Goal: Task Accomplishment & Management: Manage account settings

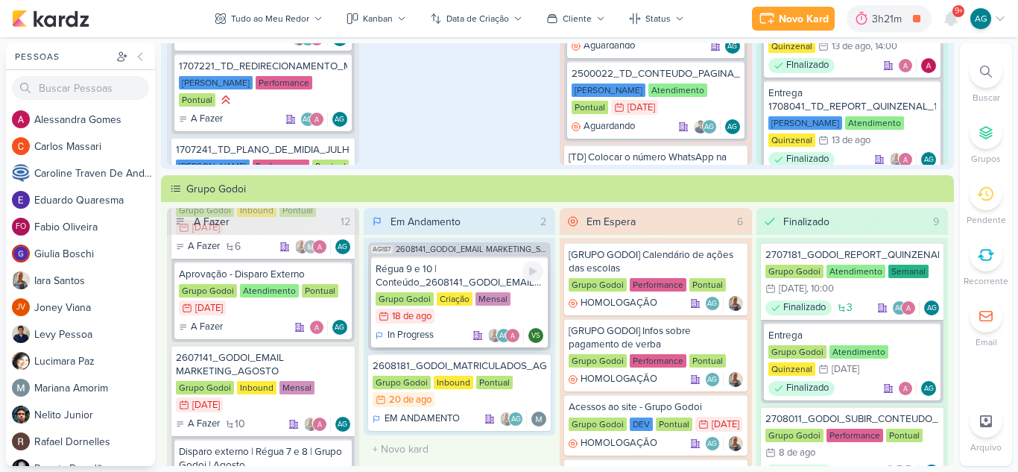
scroll to position [373, 0]
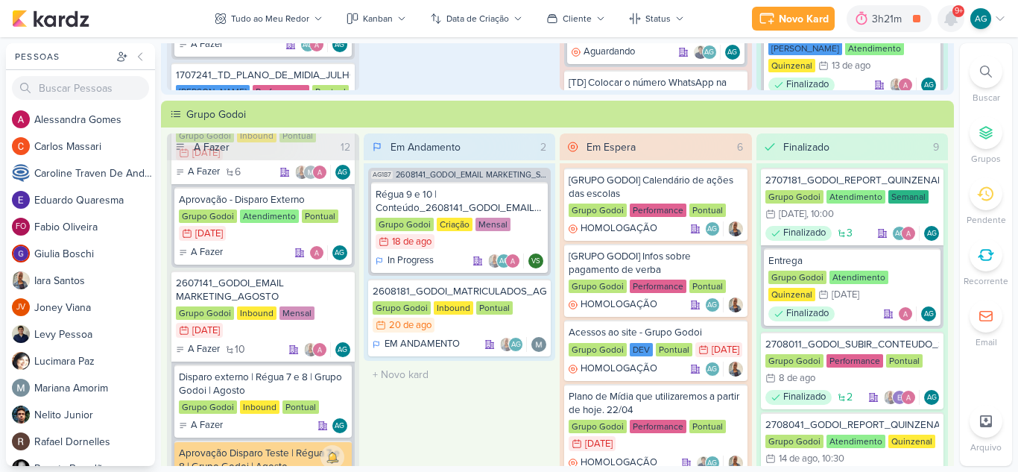
click at [952, 17] on icon at bounding box center [951, 18] width 12 height 13
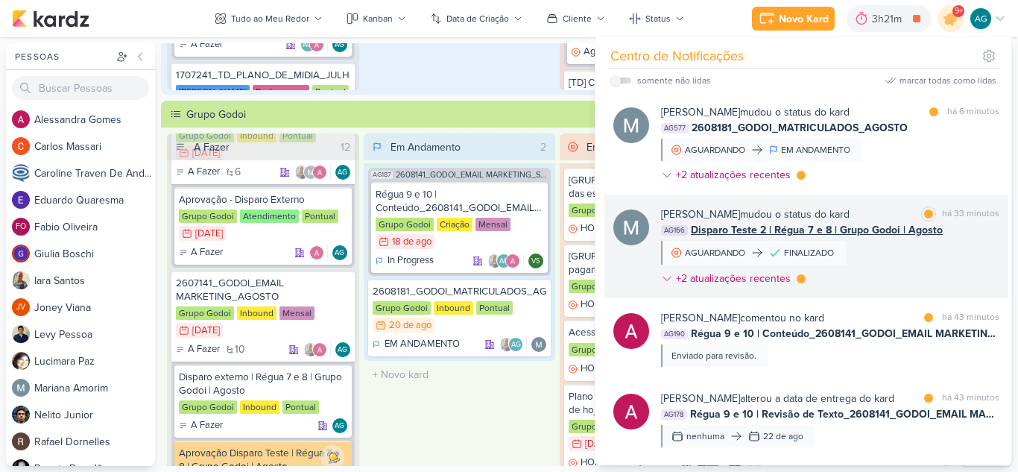
click at [903, 262] on div "[PERSON_NAME] mudou o status do kard marcar como lida há 33 minutos AG166 Dispa…" at bounding box center [830, 249] width 338 height 86
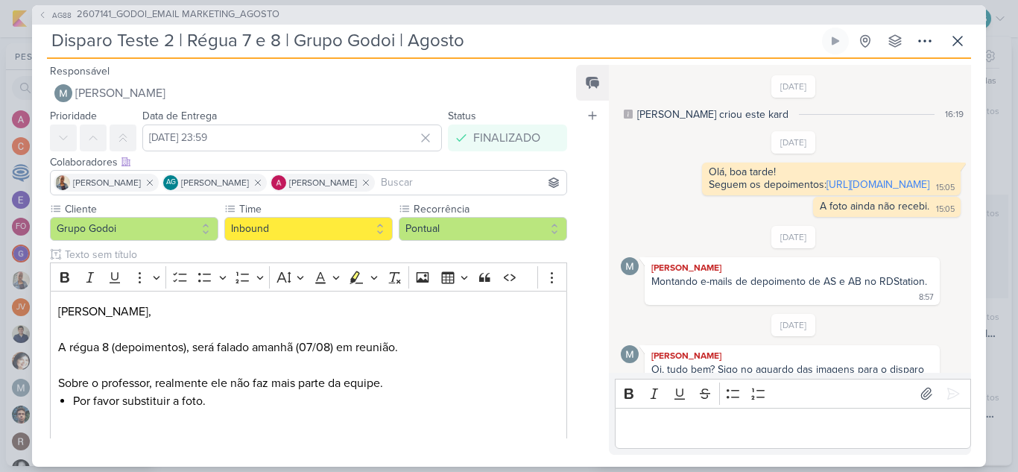
scroll to position [1248, 0]
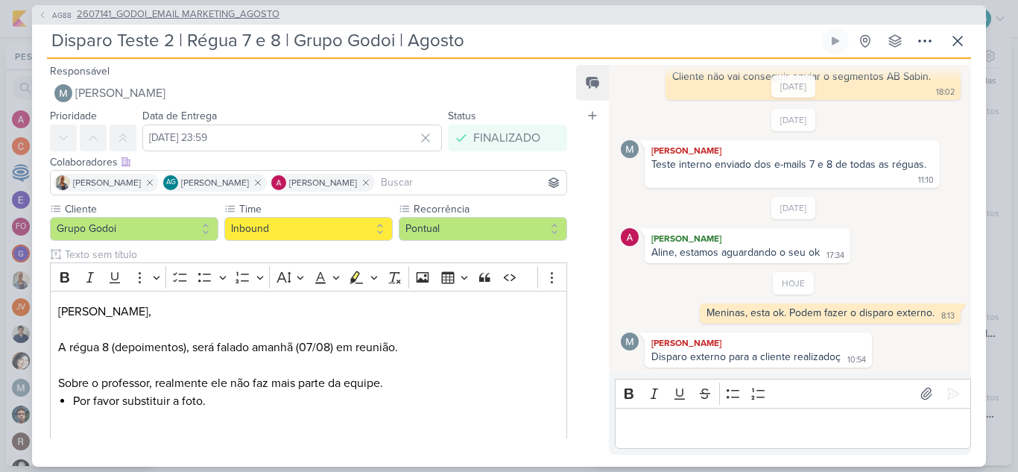
click at [227, 18] on span "2607141_GODOI_EMAIL MARKETING_AGOSTO" at bounding box center [178, 14] width 203 height 15
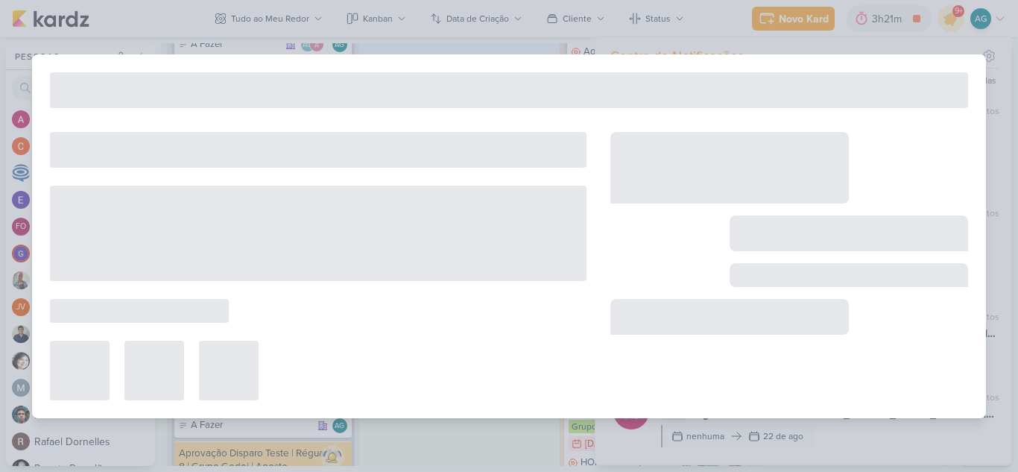
type input "2607141_GODOI_EMAIL MARKETING_AGOSTO"
type input "[DATE] 23:59"
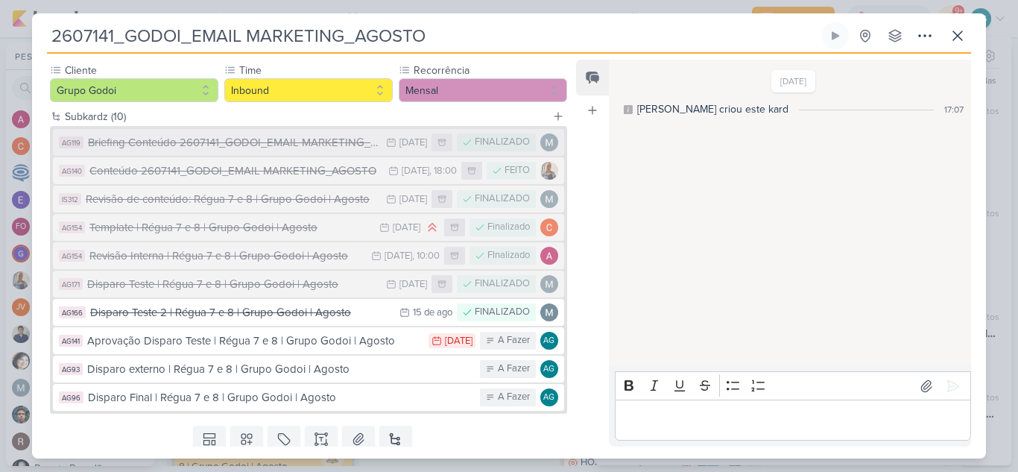
scroll to position [149, 0]
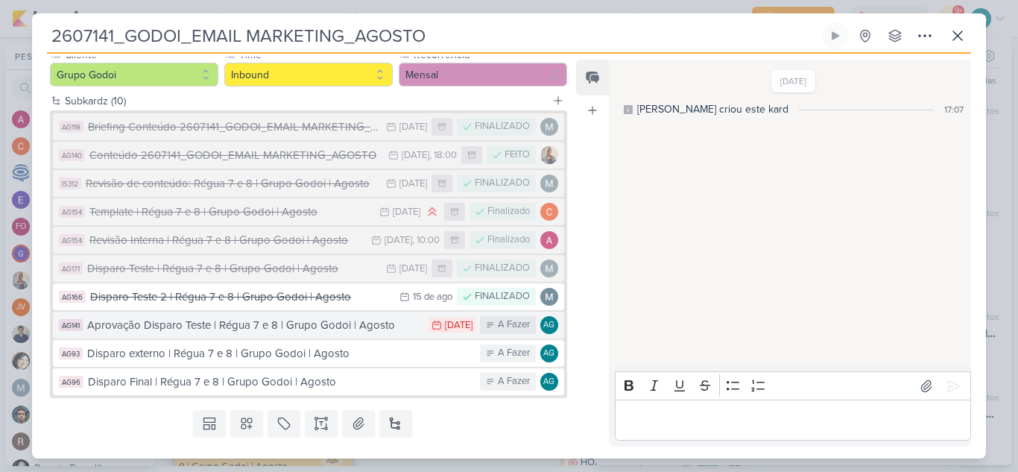
click at [335, 326] on div "Aprovação Disparo Teste | Régua 7 e 8 | Grupo Godoi | Agosto" at bounding box center [254, 325] width 334 height 17
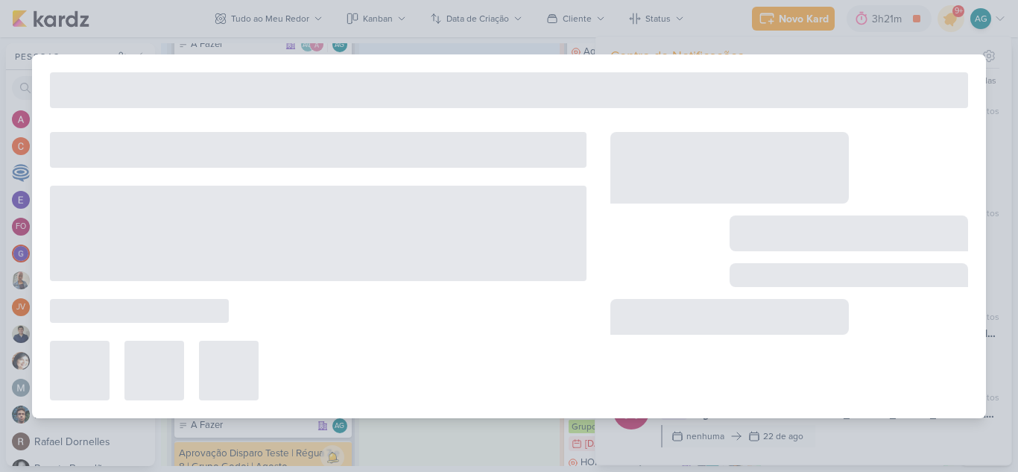
type input "Aprovação Disparo Teste | Régua 7 e 8 | Grupo Godoi | Agosto"
type input "[DATE] 23:59"
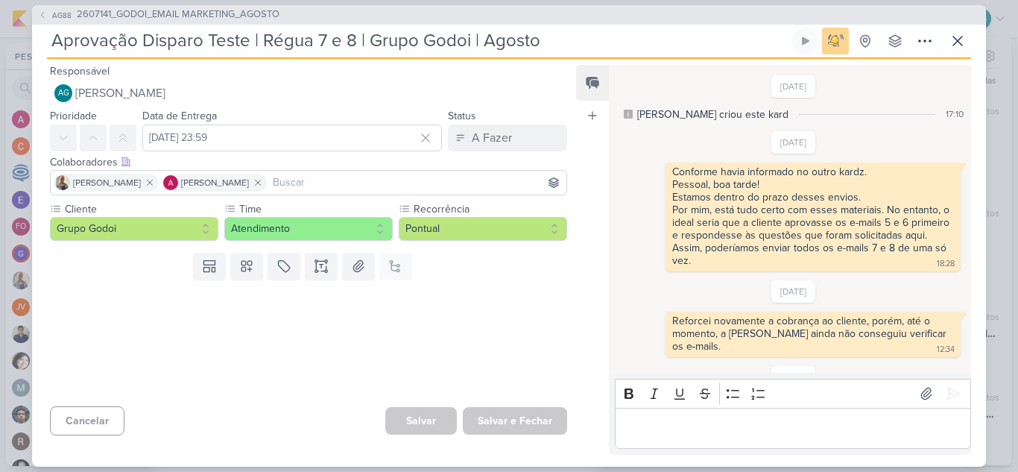
scroll to position [101, 0]
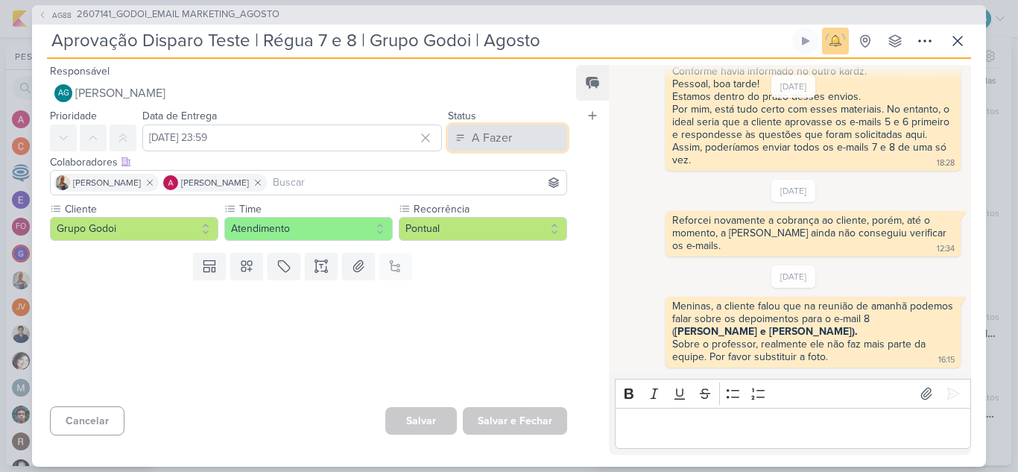
click at [497, 144] on div "A Fazer" at bounding box center [492, 138] width 40 height 18
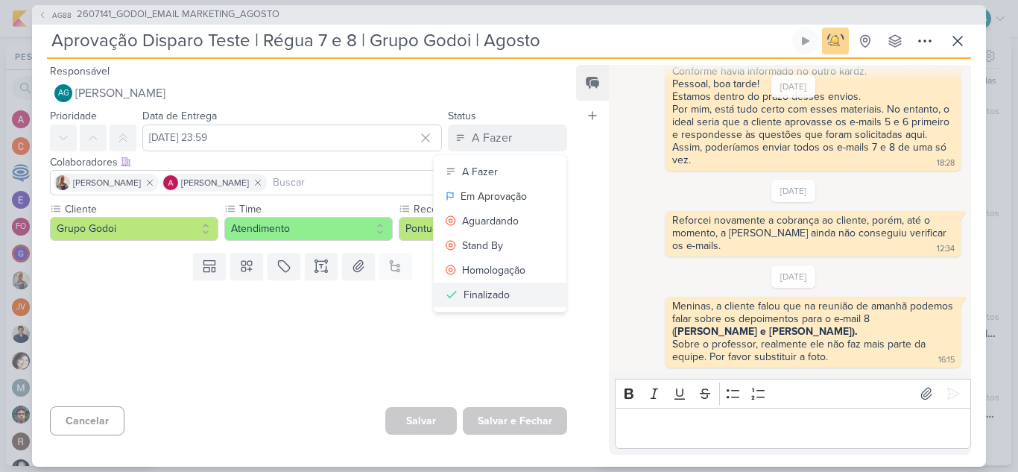
click at [521, 297] on button "Finalizado" at bounding box center [500, 294] width 133 height 25
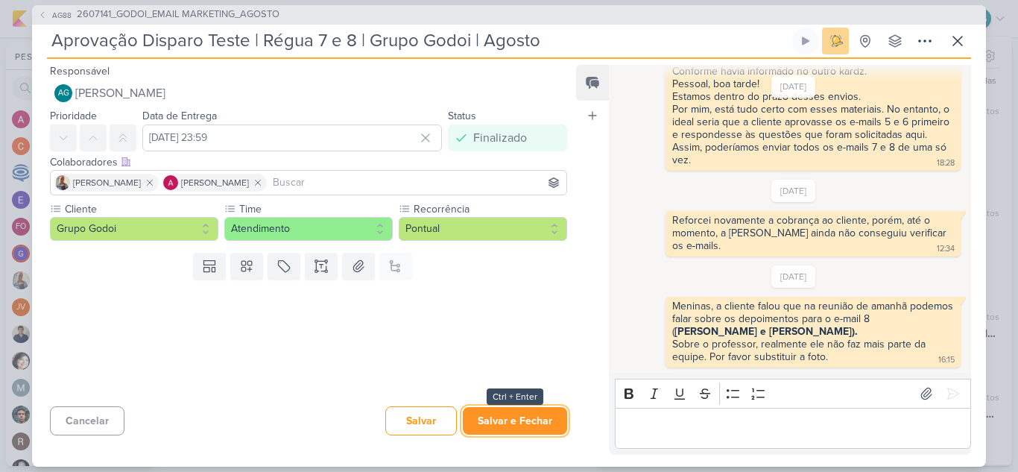
click at [529, 423] on button "Salvar e Fechar" at bounding box center [515, 421] width 104 height 28
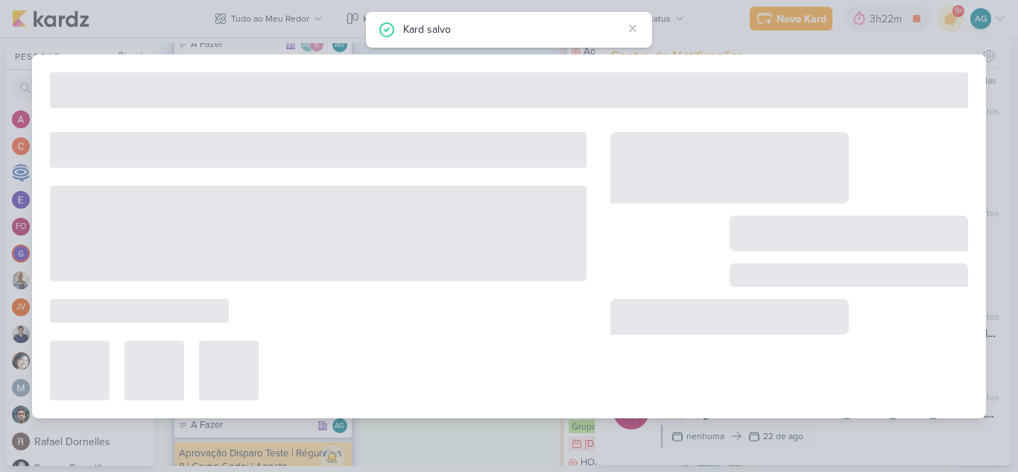
type input "2607141_GODOI_EMAIL MARKETING_AGOSTO"
type input "[DATE] 23:59"
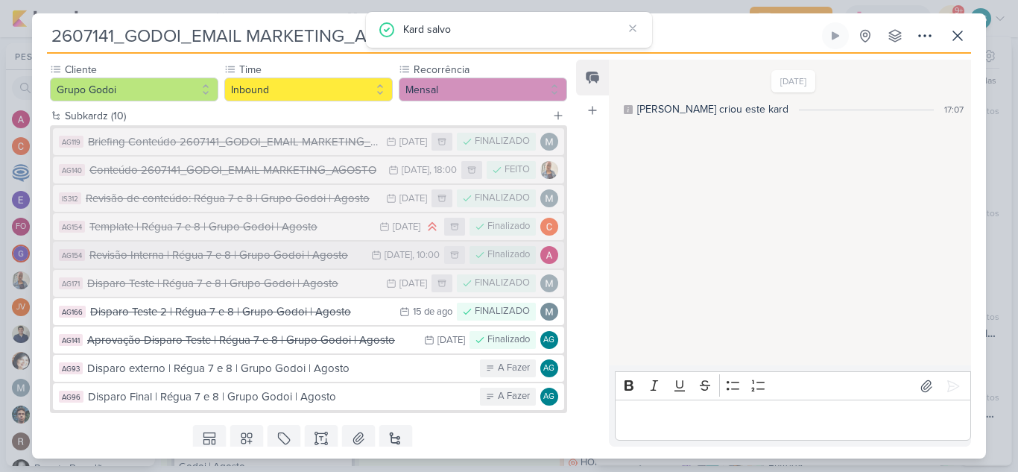
scroll to position [149, 0]
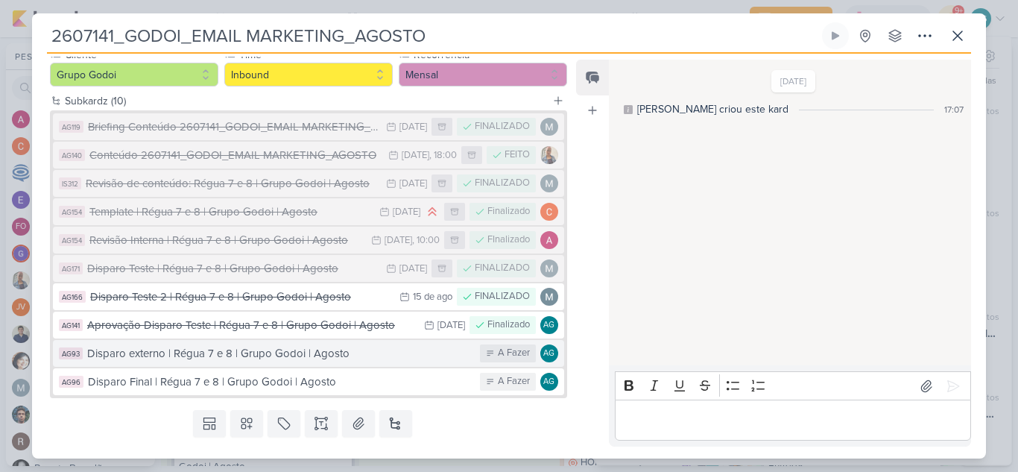
click at [309, 356] on div "Disparo externo | Régua 7 e 8 | Grupo Godoi | Agosto" at bounding box center [279, 353] width 385 height 17
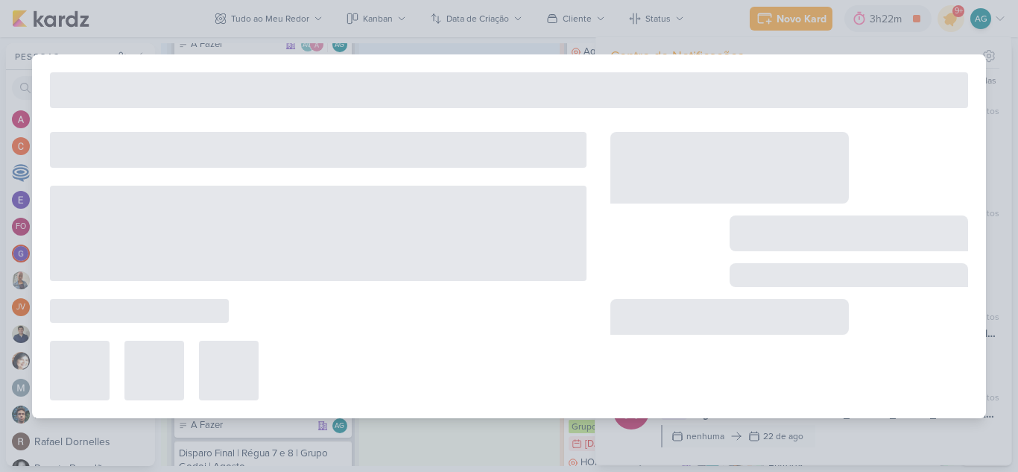
type input "Disparo externo | Régua 7 e 8 | Grupo Godoi | Agosto"
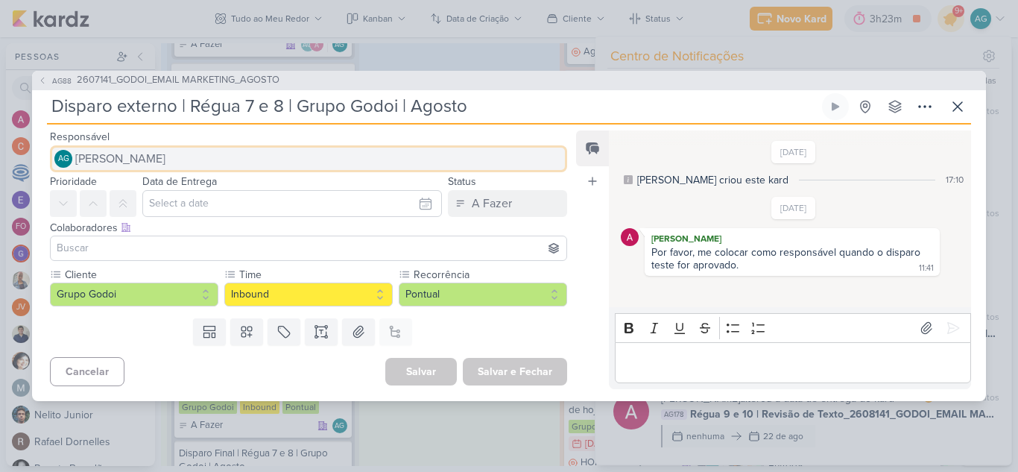
click at [165, 157] on span "[PERSON_NAME]" at bounding box center [120, 159] width 90 height 18
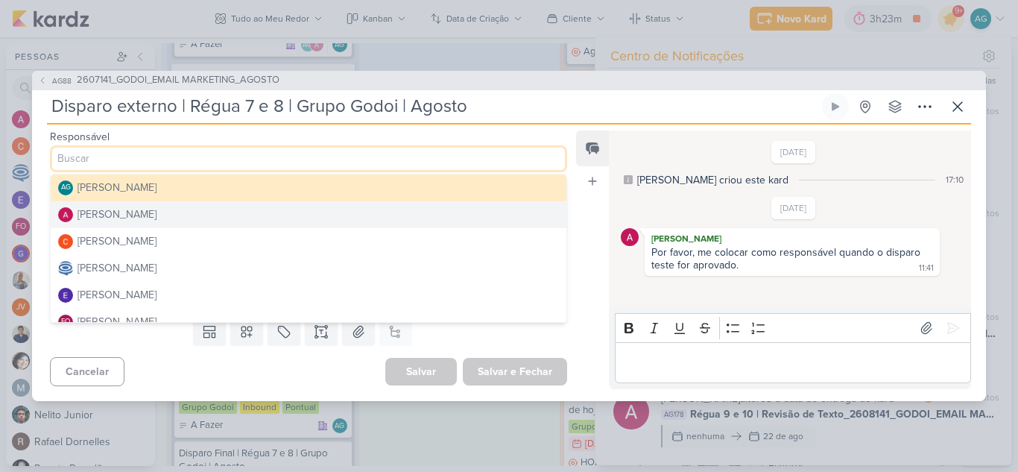
click at [169, 212] on button "[PERSON_NAME]" at bounding box center [309, 214] width 516 height 27
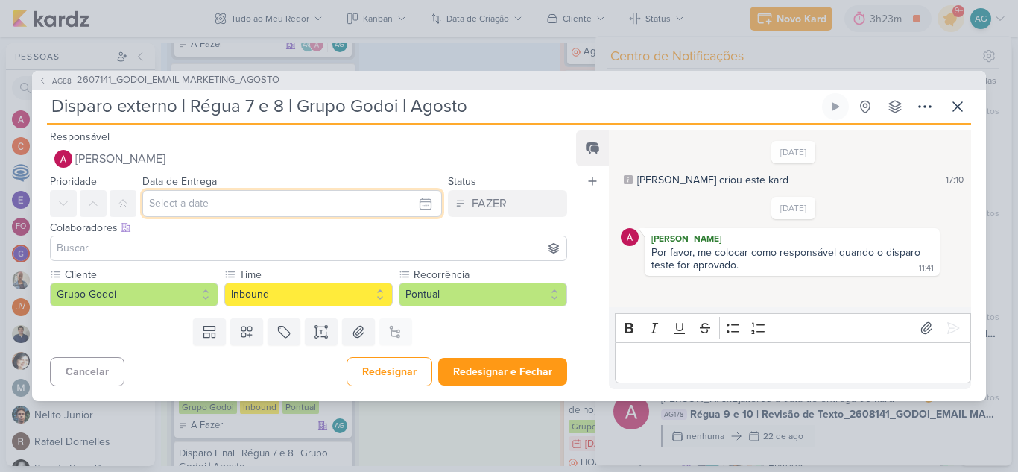
click at [306, 206] on input "text" at bounding box center [292, 203] width 300 height 27
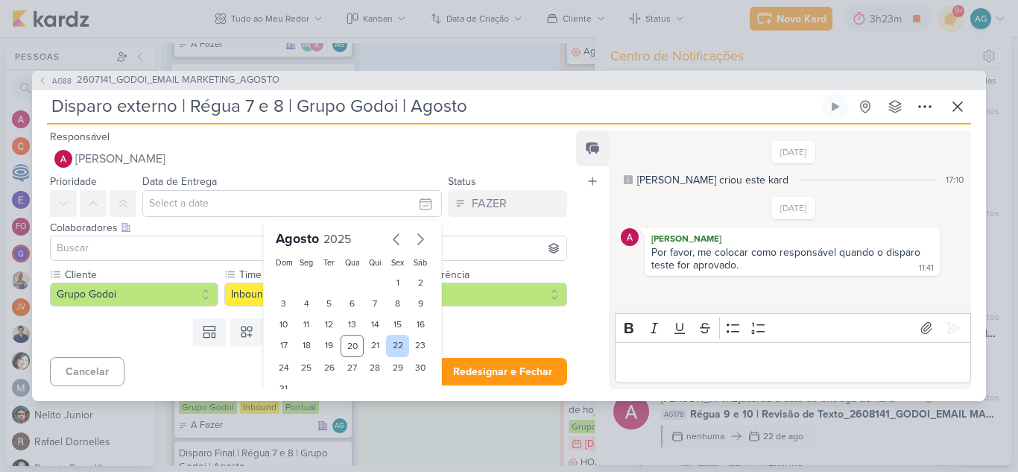
click at [388, 344] on div "22" at bounding box center [397, 346] width 23 height 22
type input "[DATE] 23:59"
click at [173, 352] on div "Cancelar Redesignar Redesignar e Fechar Ctrl + Enter" at bounding box center [302, 370] width 541 height 38
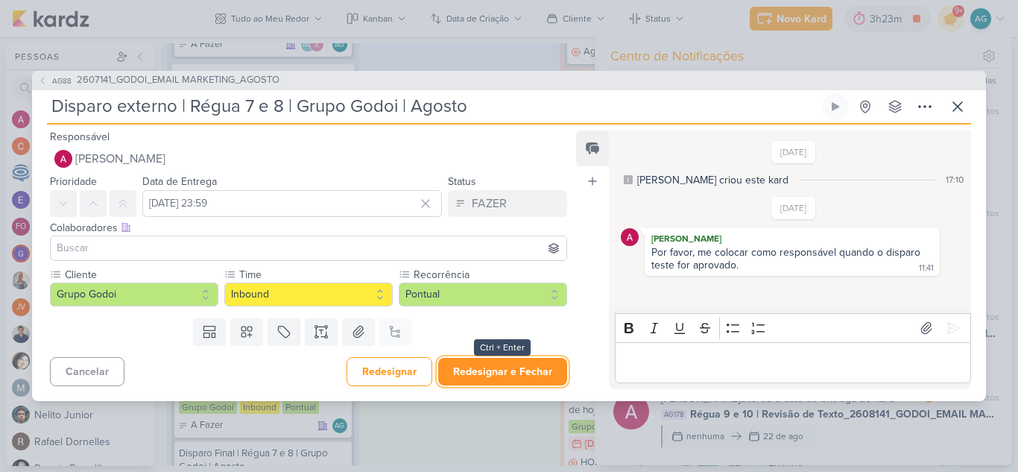
click at [490, 375] on button "Redesignar e Fechar" at bounding box center [502, 372] width 129 height 28
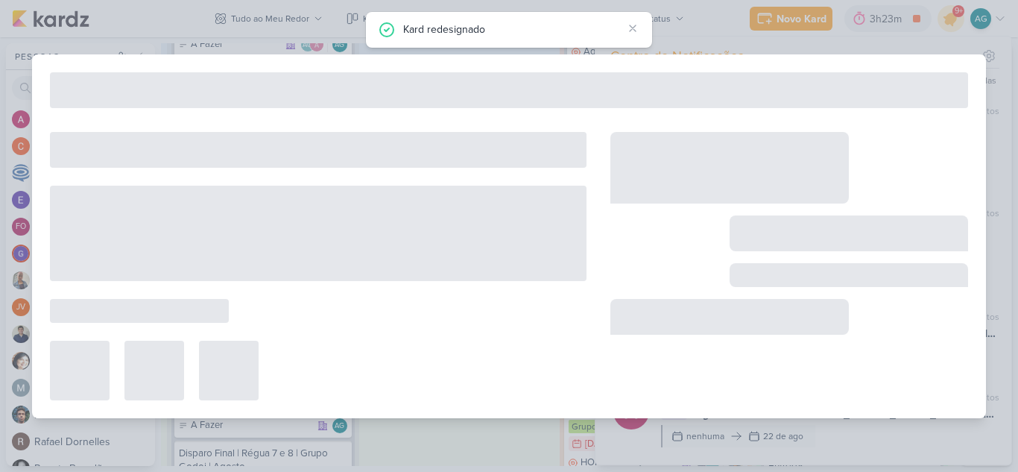
type input "2607141_GODOI_EMAIL MARKETING_AGOSTO"
type input "[DATE] 23:59"
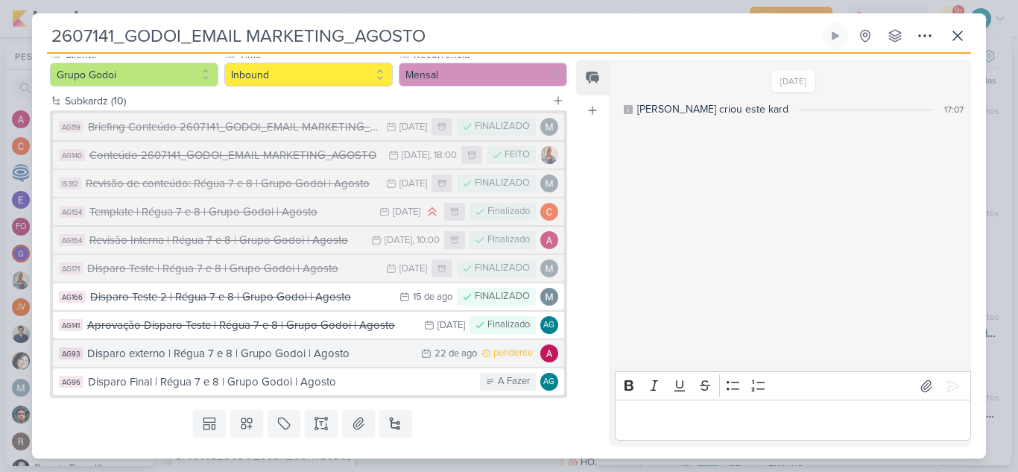
click at [317, 358] on div "Disparo externo | Régua 7 e 8 | Grupo Godoi | Agosto" at bounding box center [250, 353] width 326 height 17
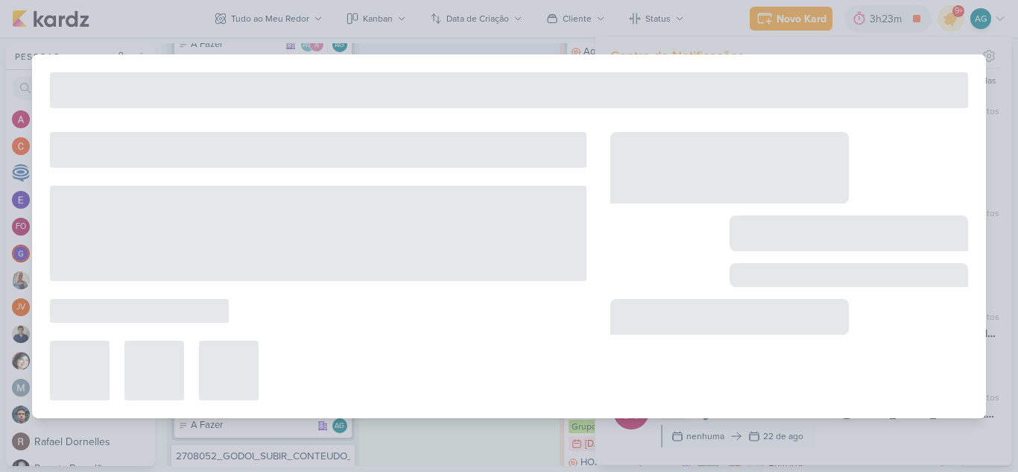
type input "Disparo externo | Régua 7 e 8 | Grupo Godoi | Agosto"
type input "[DATE] 23:59"
